Goal: Information Seeking & Learning: Stay updated

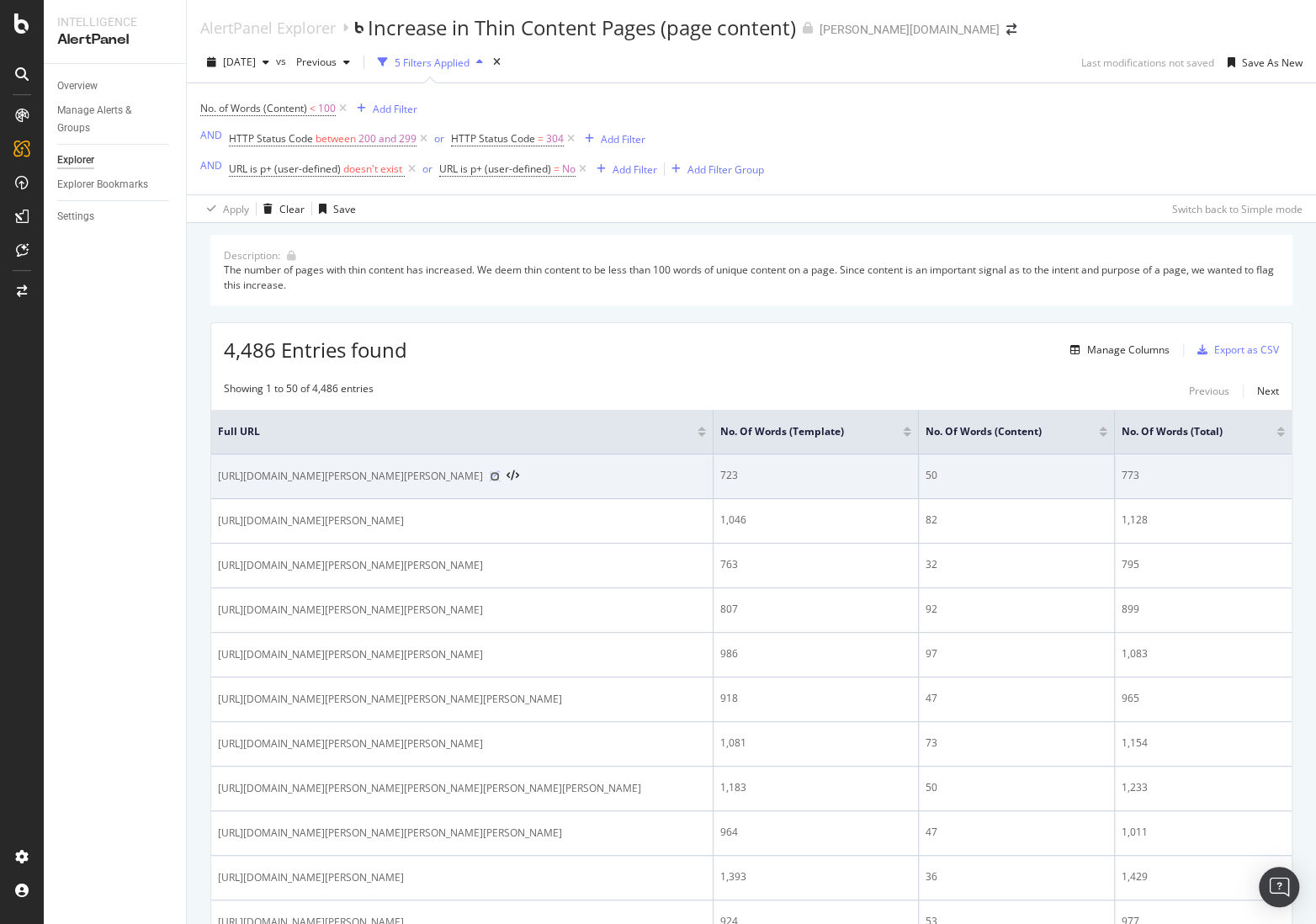
click at [489, 479] on icon at bounding box center [494, 476] width 10 height 10
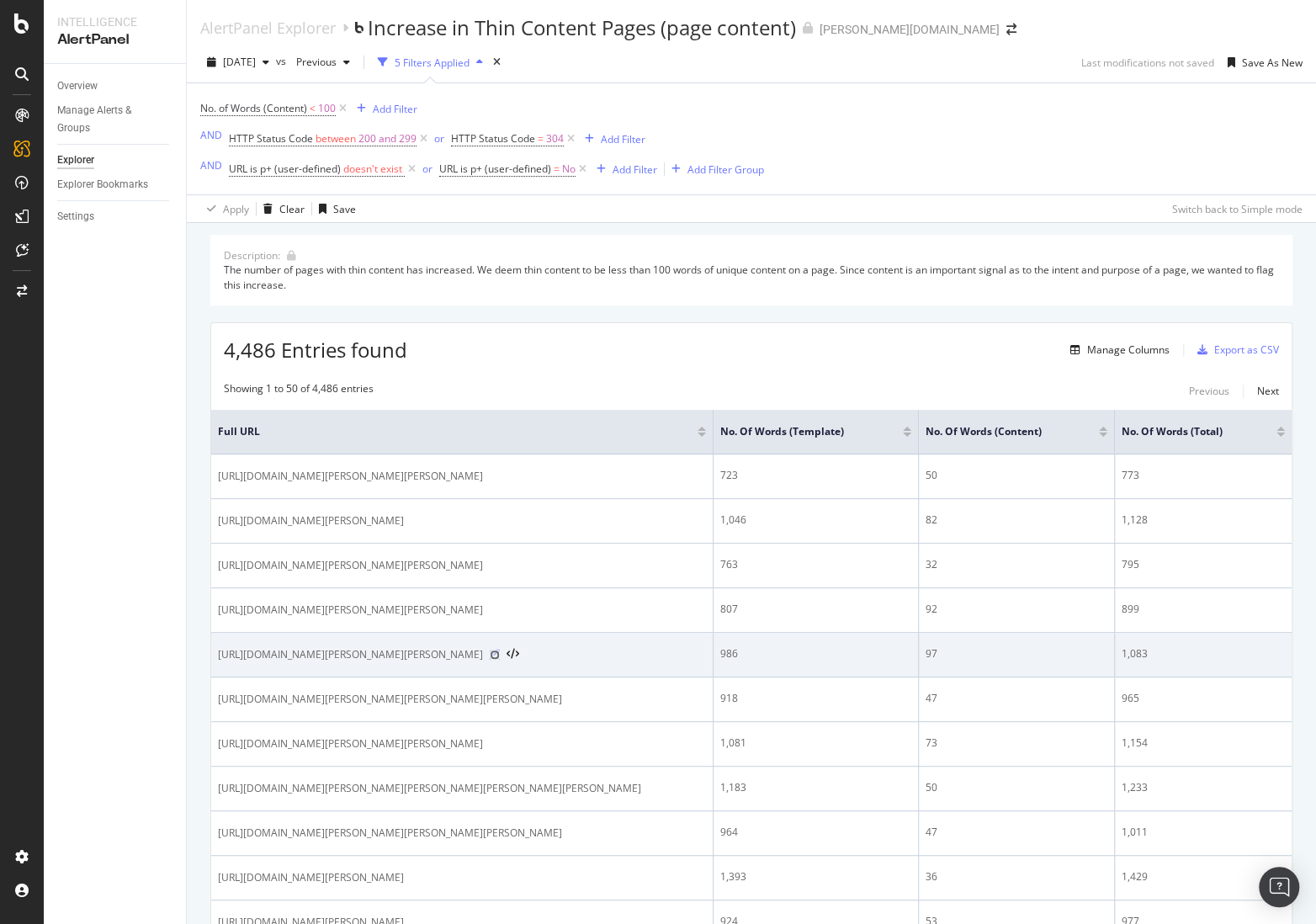
click at [500, 658] on icon at bounding box center [494, 654] width 10 height 10
click at [519, 657] on div at bounding box center [504, 654] width 30 height 12
click at [500, 654] on icon at bounding box center [494, 654] width 10 height 10
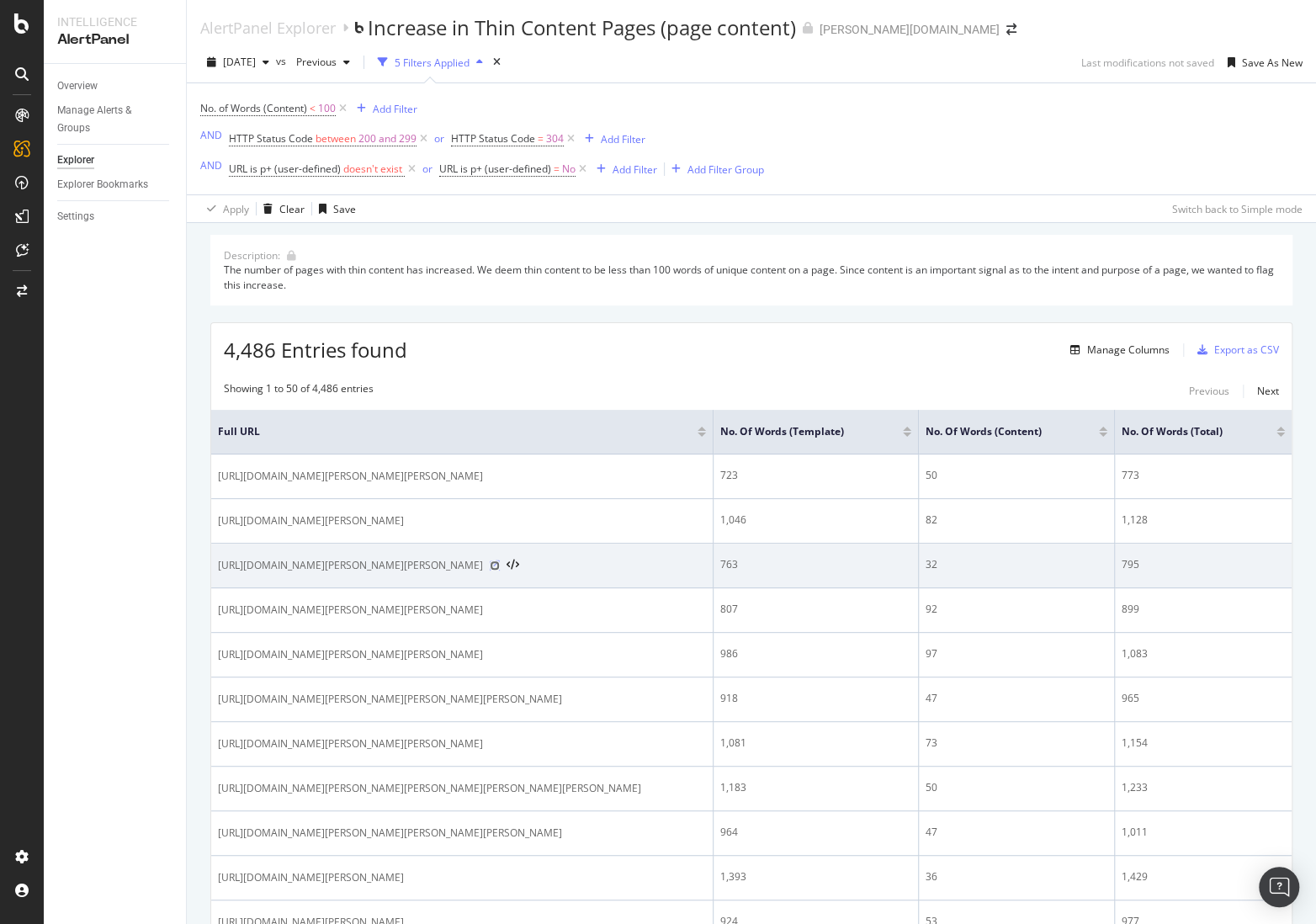
click at [500, 566] on icon at bounding box center [494, 565] width 10 height 10
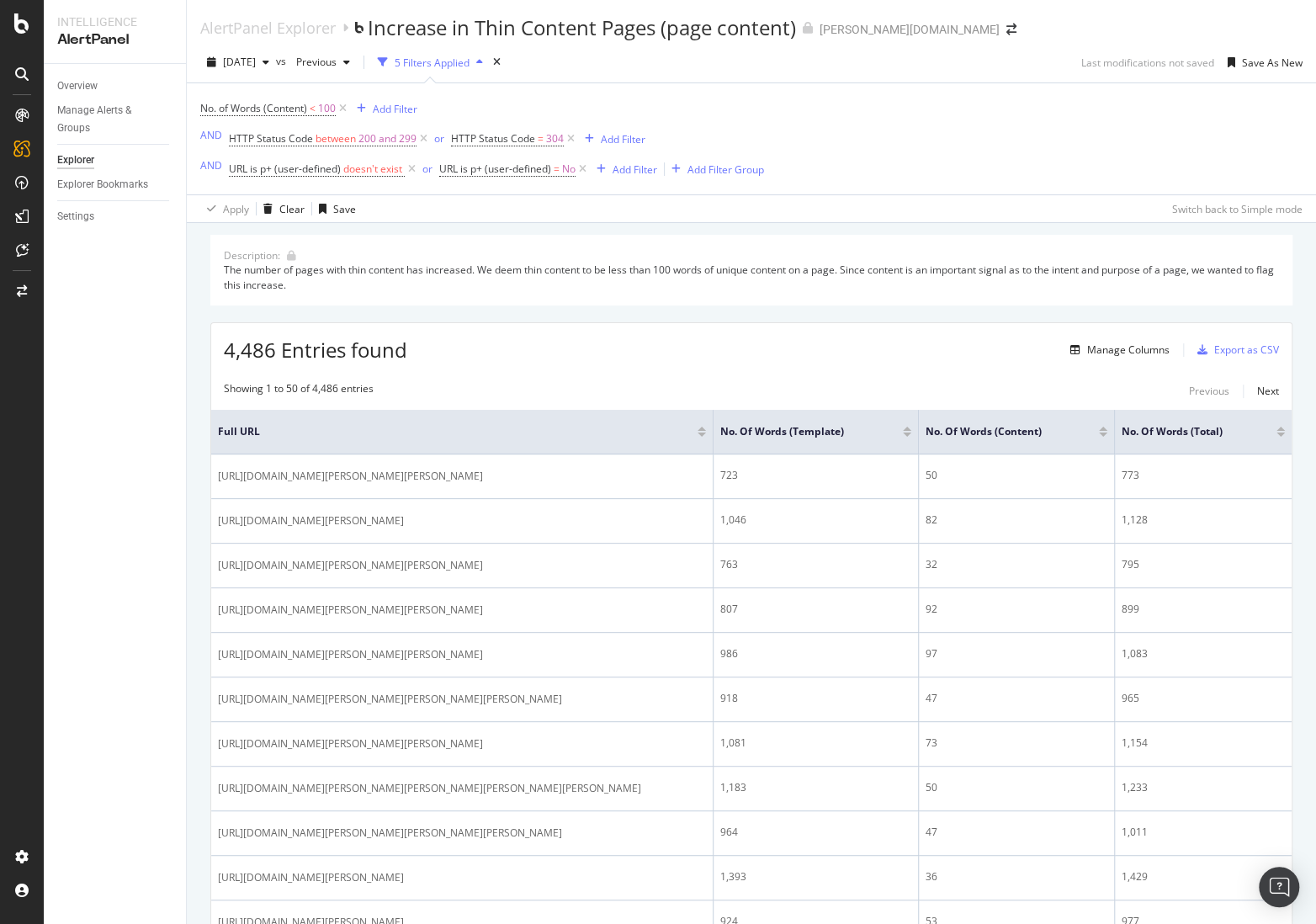
scroll to position [1532, 0]
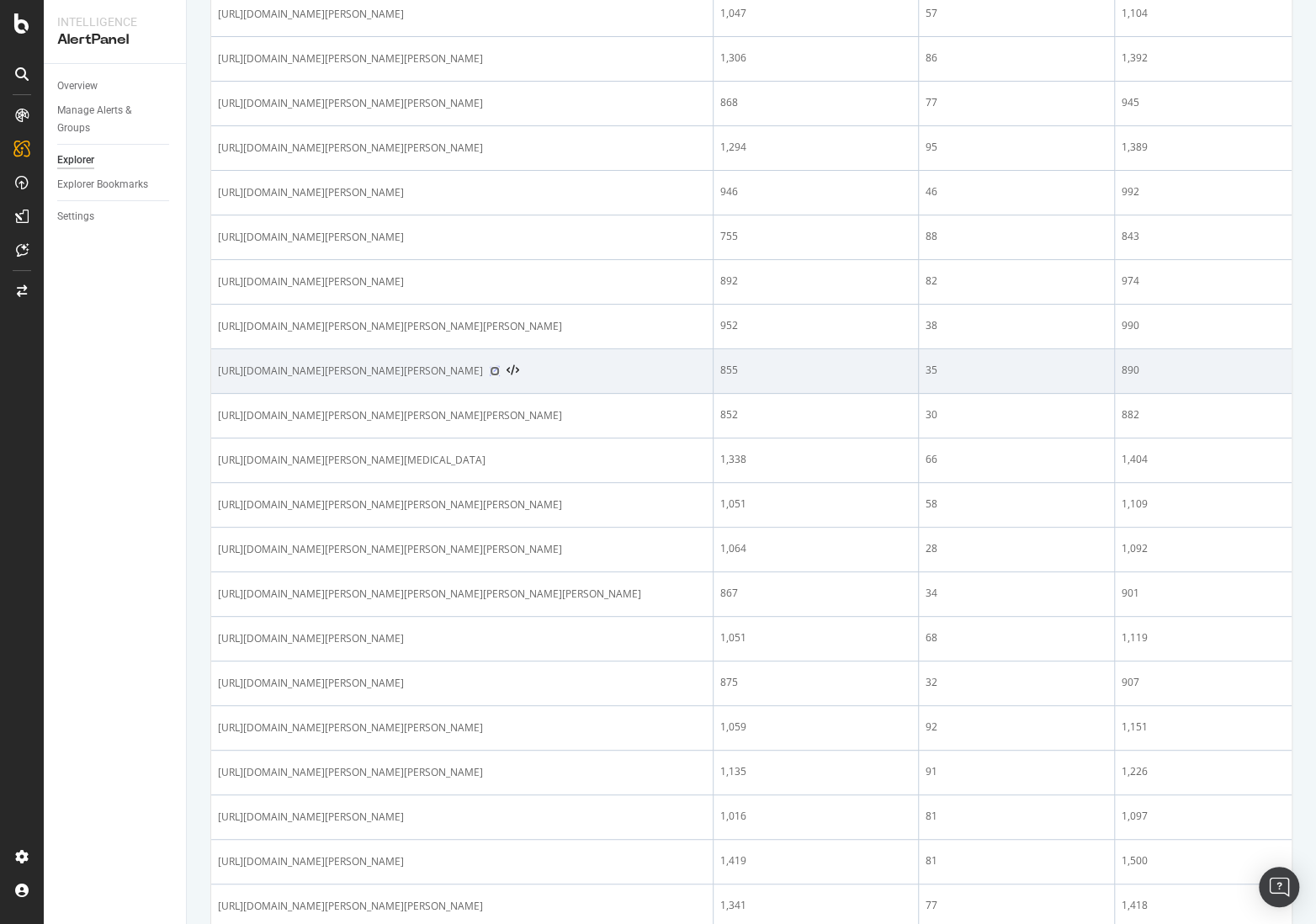
click at [500, 376] on icon at bounding box center [494, 371] width 10 height 10
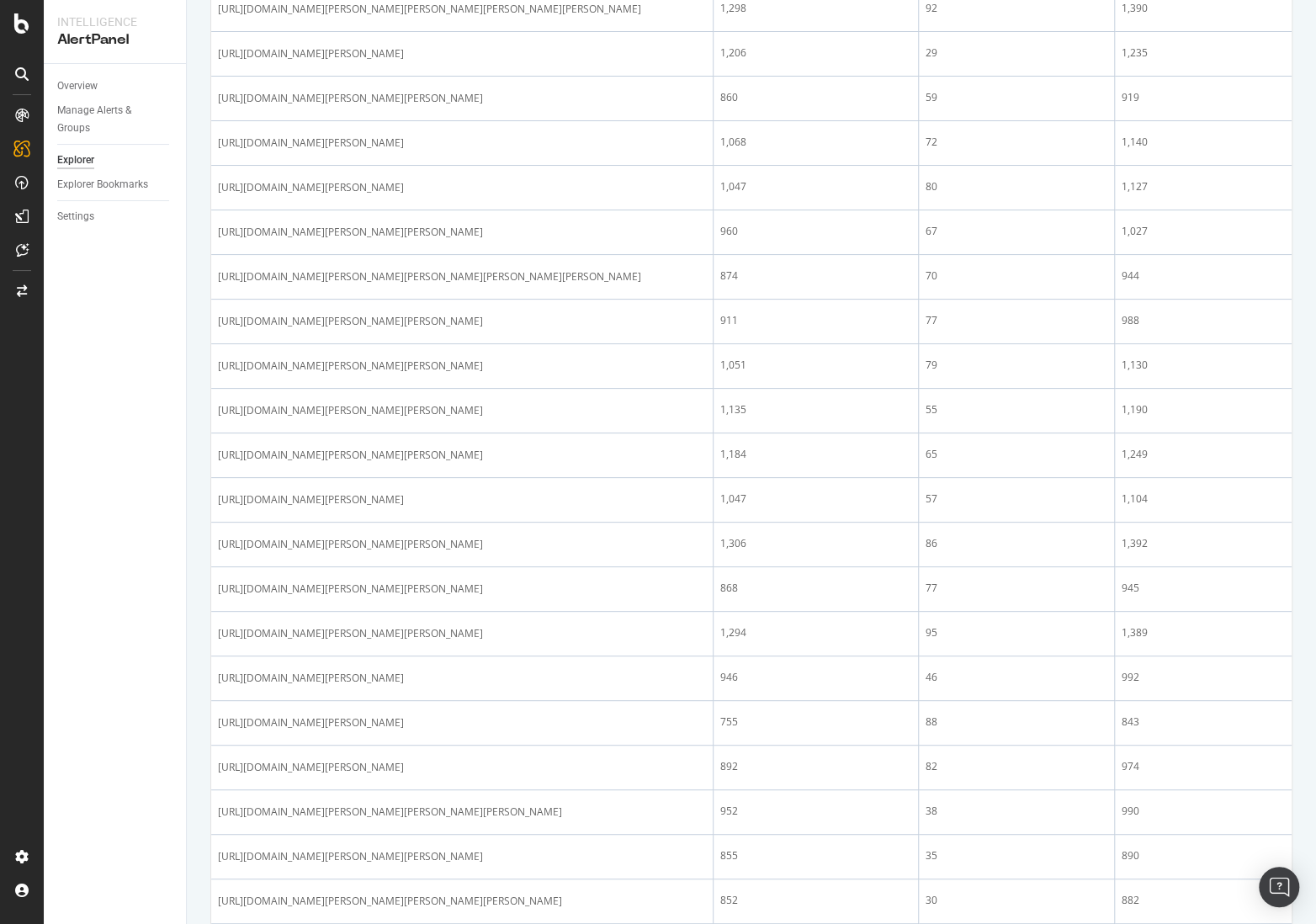
scroll to position [0, 0]
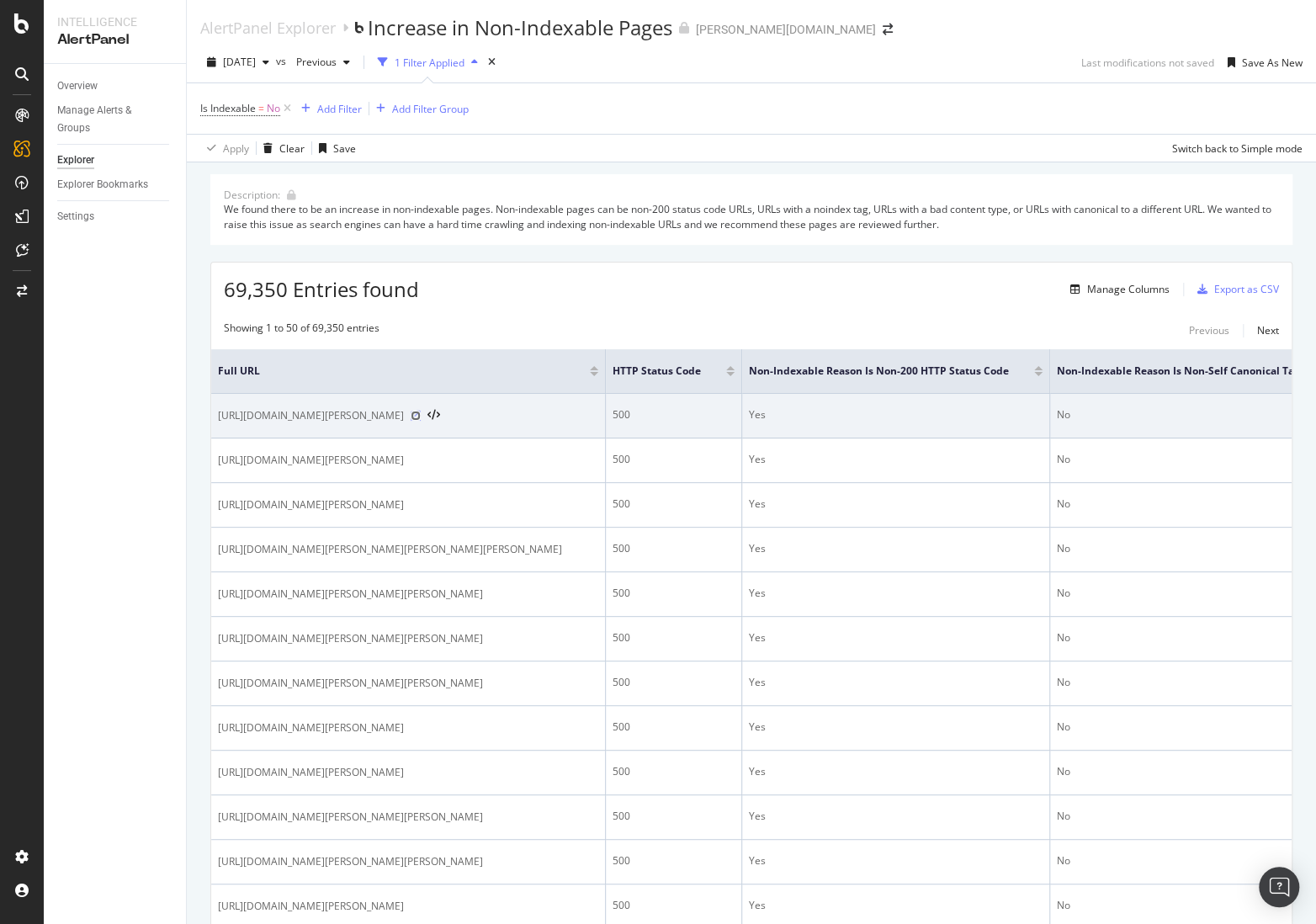
click at [421, 414] on icon at bounding box center [415, 415] width 10 height 10
